Goal: Task Accomplishment & Management: Use online tool/utility

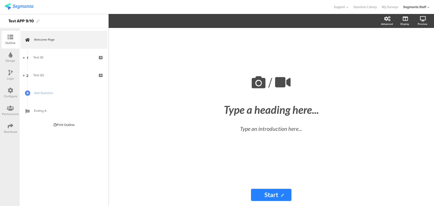
click at [11, 94] on div "Configure" at bounding box center [10, 96] width 13 height 5
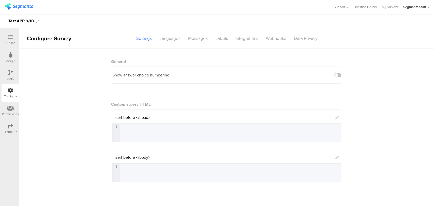
click at [9, 111] on icon at bounding box center [10, 109] width 7 height 6
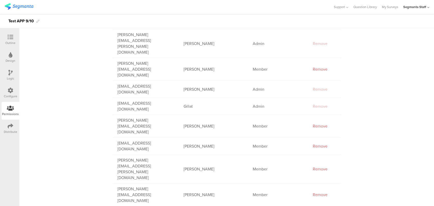
scroll to position [150, 0]
